Goal: Task Accomplishment & Management: Manage account settings

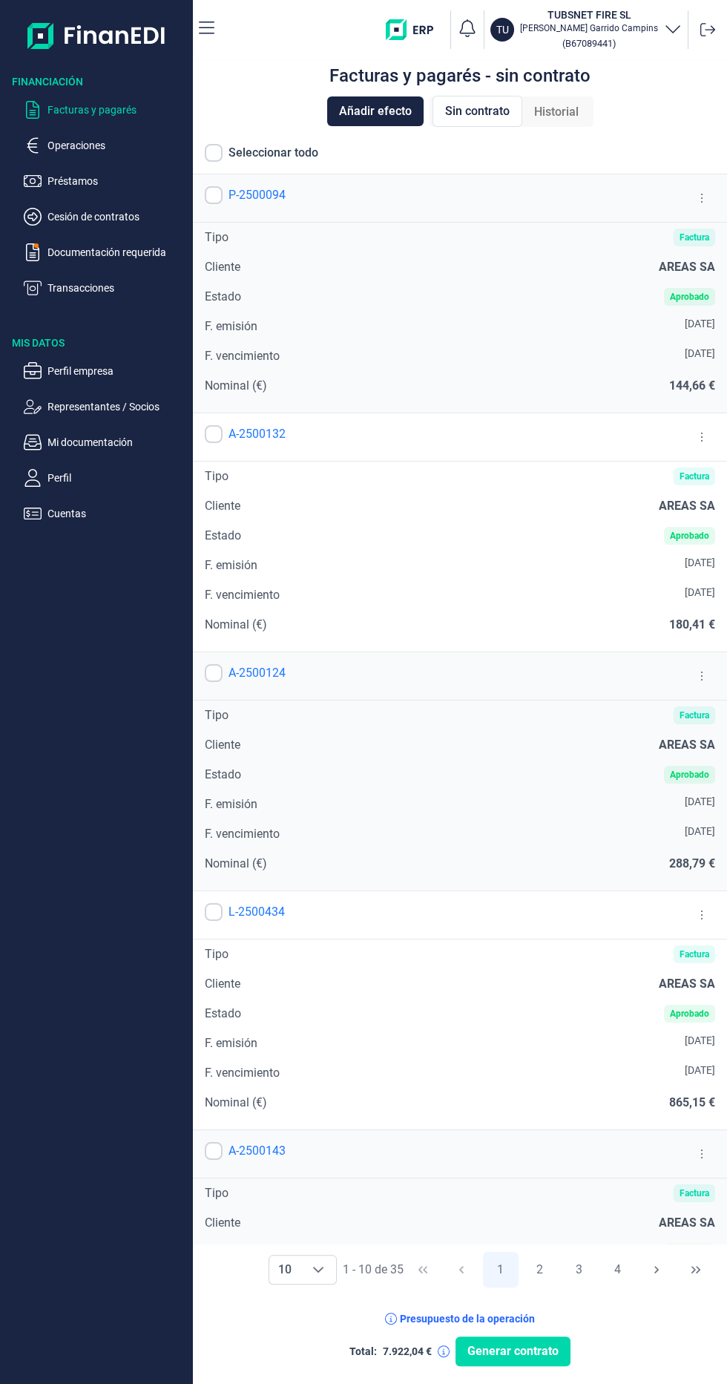
checkbox input "true"
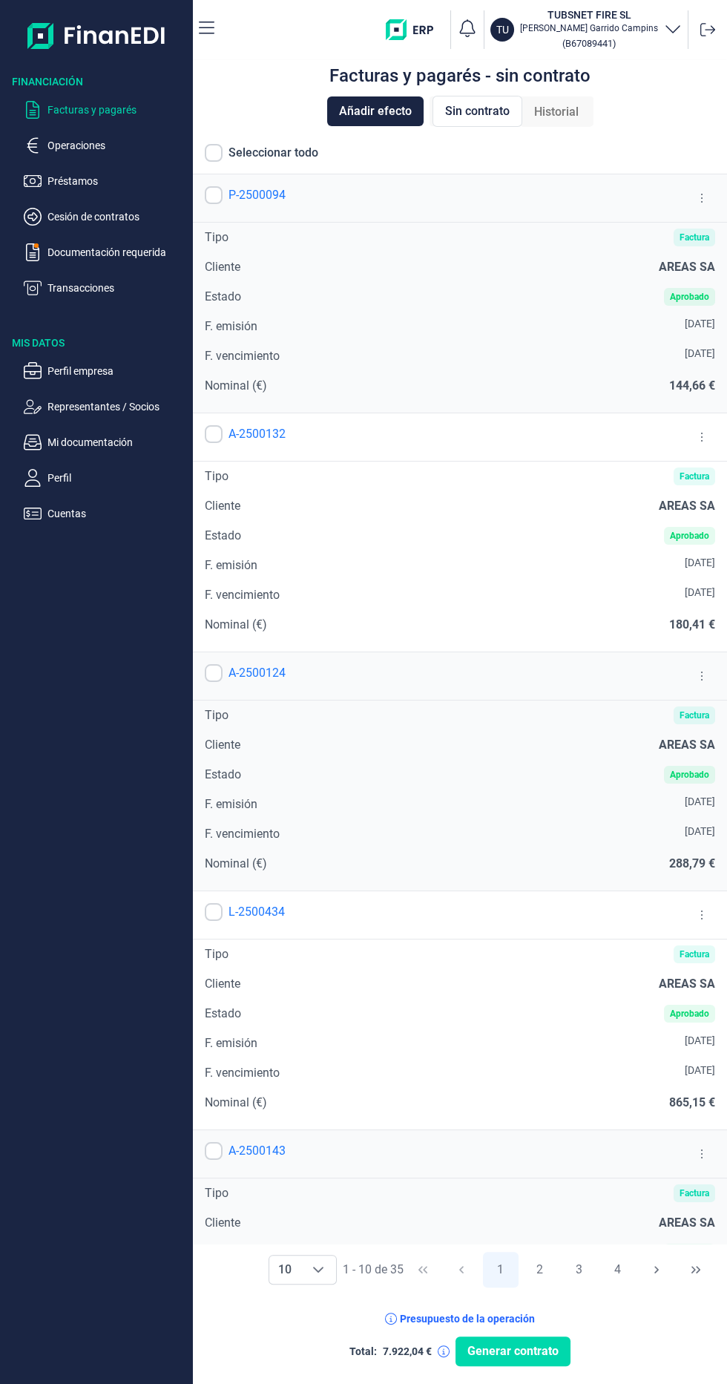
checkbox input "true"
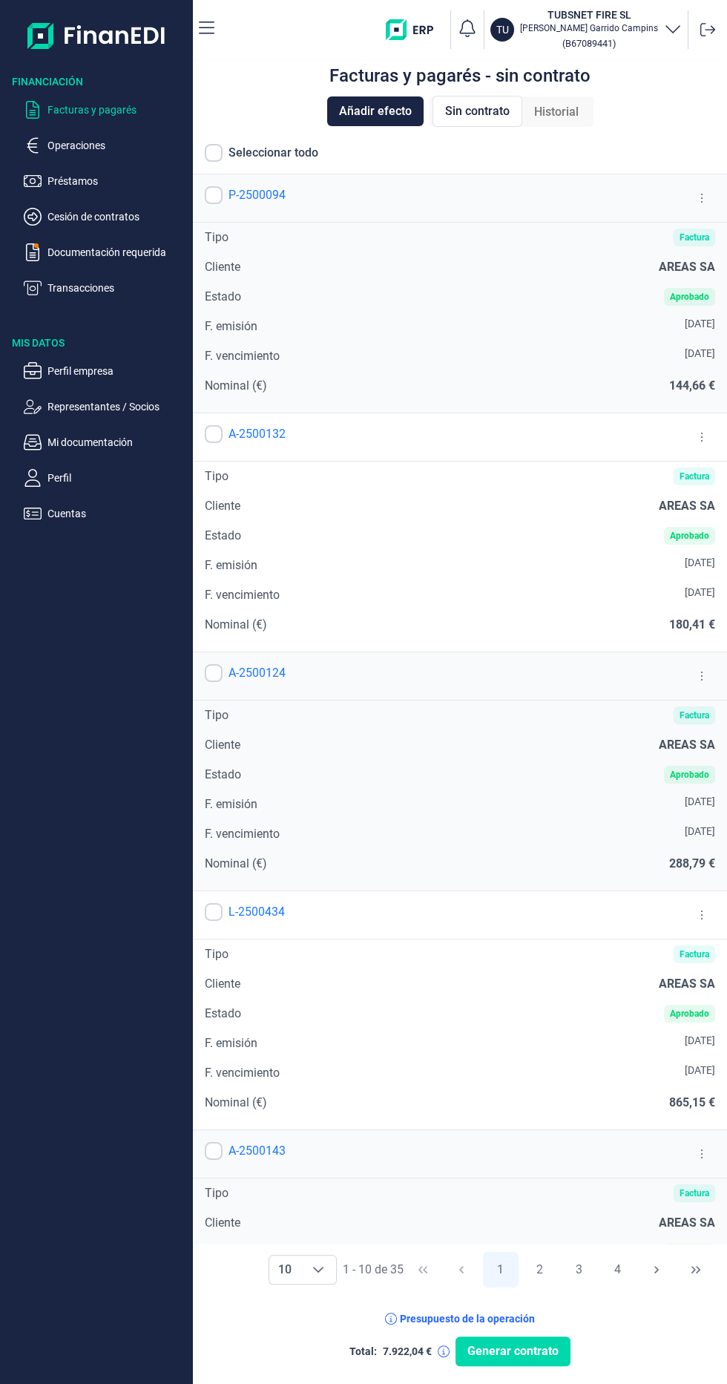
checkbox input "true"
